Goal: Task Accomplishment & Management: Manage account settings

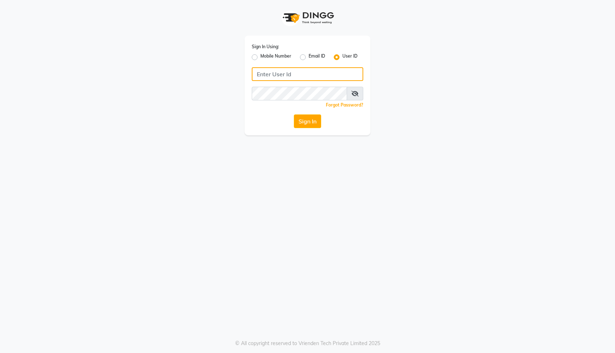
click at [266, 75] on input "Username" at bounding box center [307, 74] width 111 height 14
type input "sana"
click at [311, 124] on button "Sign In" at bounding box center [307, 121] width 27 height 14
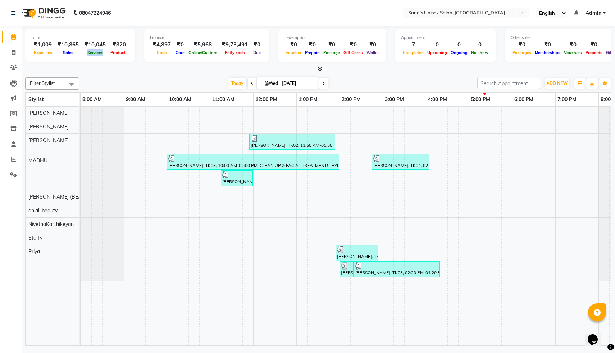
drag, startPoint x: 86, startPoint y: 54, endPoint x: 101, endPoint y: 54, distance: 15.1
click at [101, 54] on span "Services" at bounding box center [95, 52] width 19 height 5
click at [13, 54] on icon at bounding box center [14, 52] width 4 height 5
select select "service"
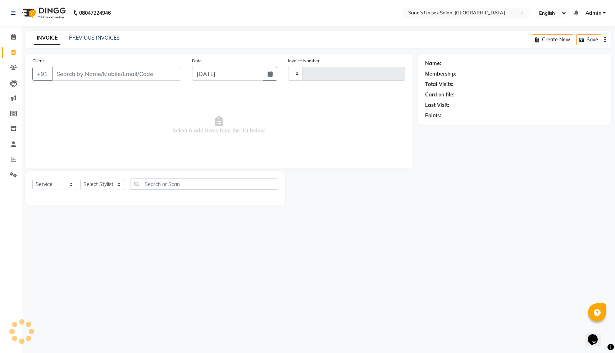
type input "1215"
select select "6091"
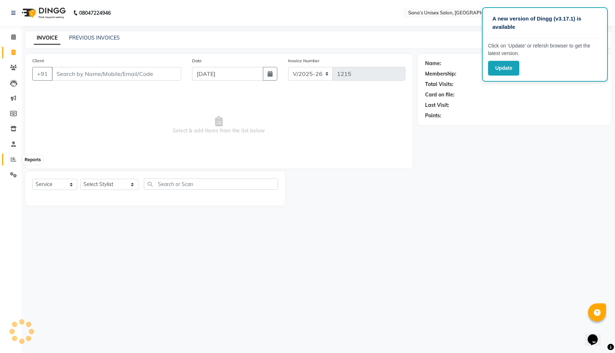
click at [13, 156] on span at bounding box center [13, 159] width 13 height 8
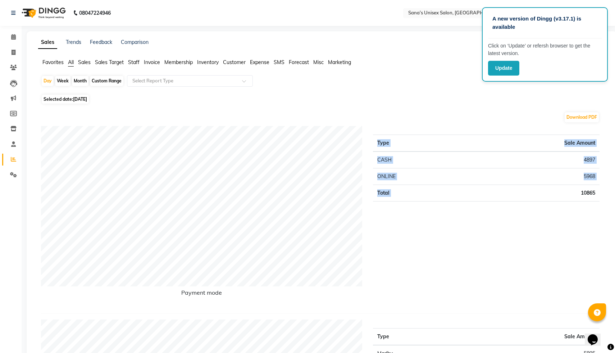
drag, startPoint x: 578, startPoint y: 193, endPoint x: 608, endPoint y: 192, distance: 30.2
click at [503, 70] on button "Update" at bounding box center [503, 68] width 31 height 15
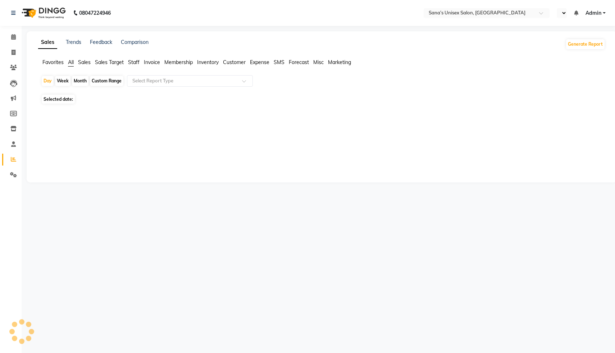
select select "en"
